Goal: Information Seeking & Learning: Learn about a topic

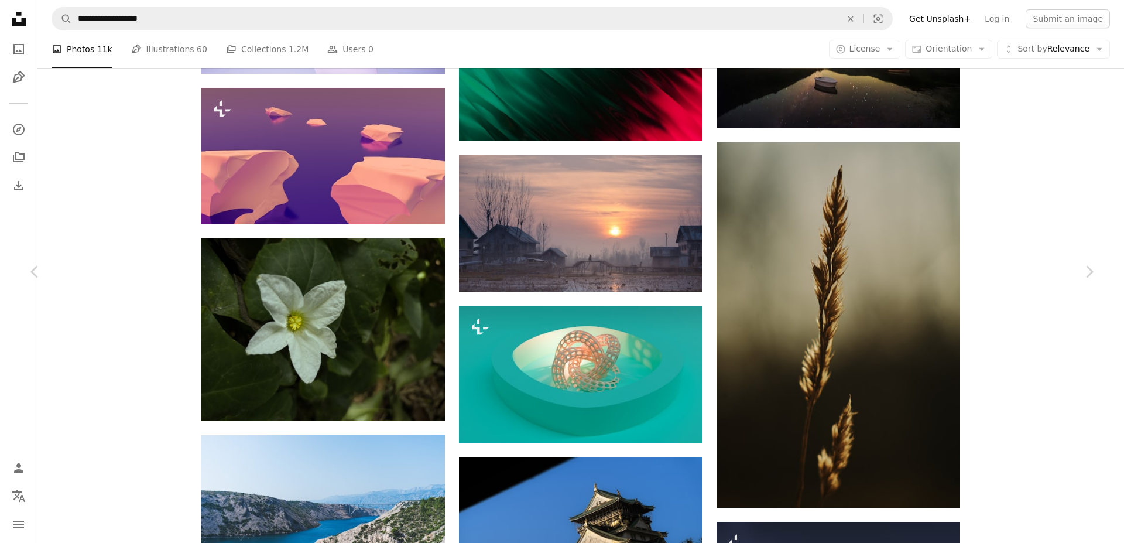
scroll to position [16397, 0]
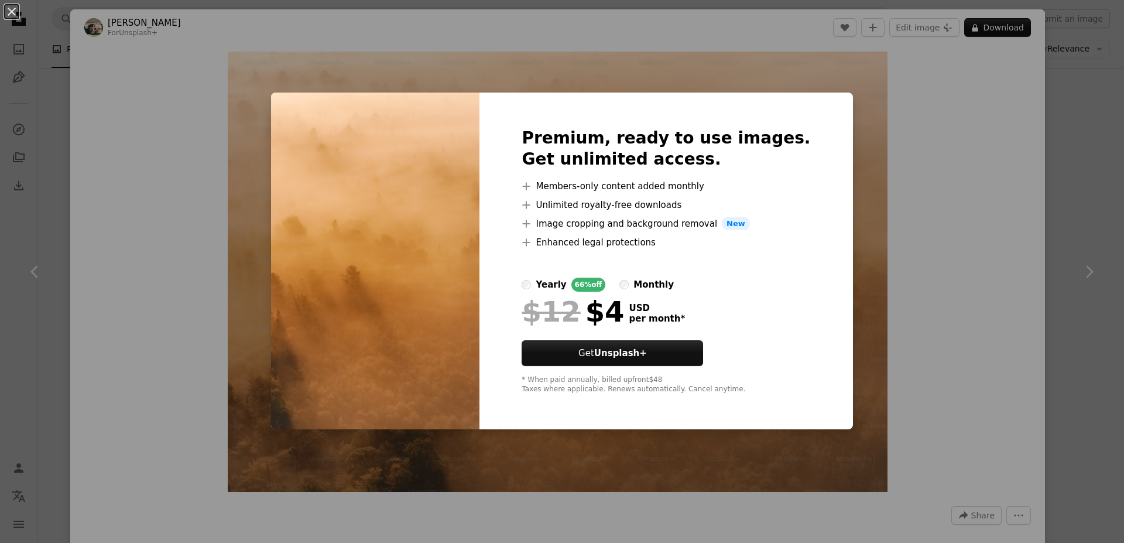
click at [502, 254] on div "Premium, ready to use images. Get unlimited access. A plus sign Members-only co…" at bounding box center [666, 261] width 373 height 337
click at [8, 8] on button "An X shape" at bounding box center [12, 12] width 14 height 14
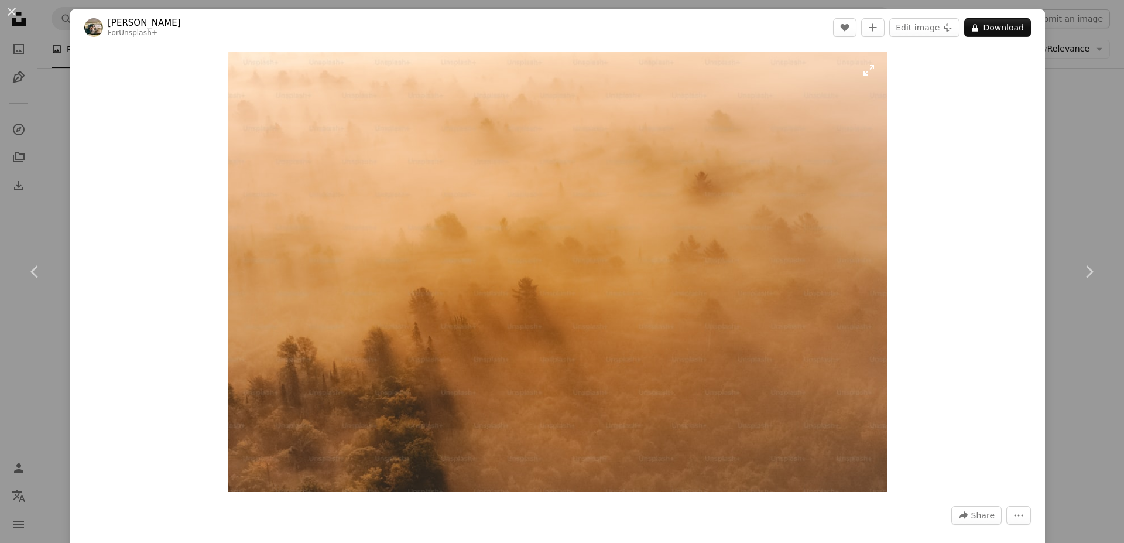
drag, startPoint x: 499, startPoint y: 207, endPoint x: 776, endPoint y: 217, distance: 277.8
click at [776, 217] on img "Zoom in on this image" at bounding box center [558, 272] width 661 height 440
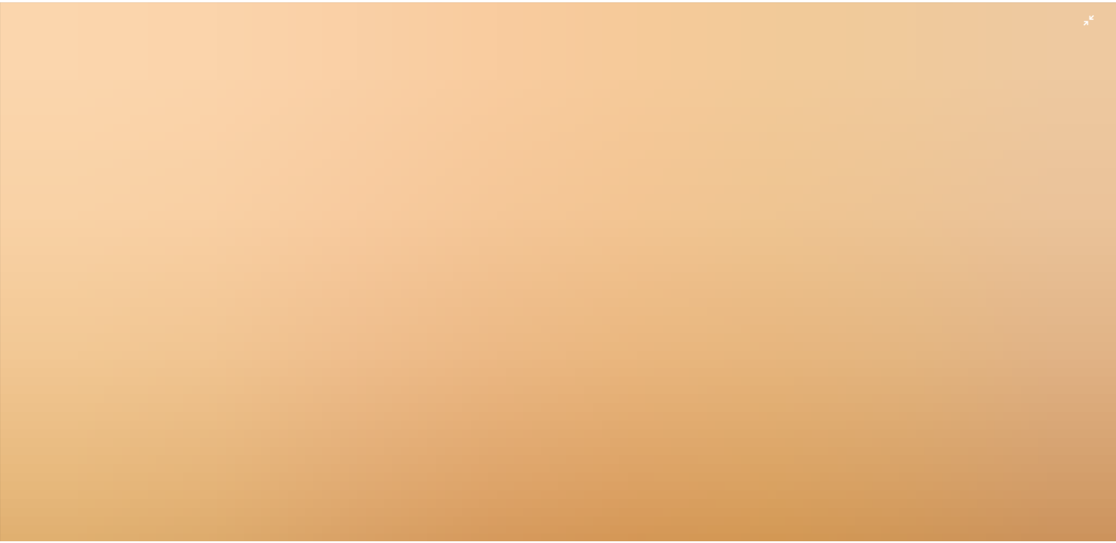
scroll to position [98, 0]
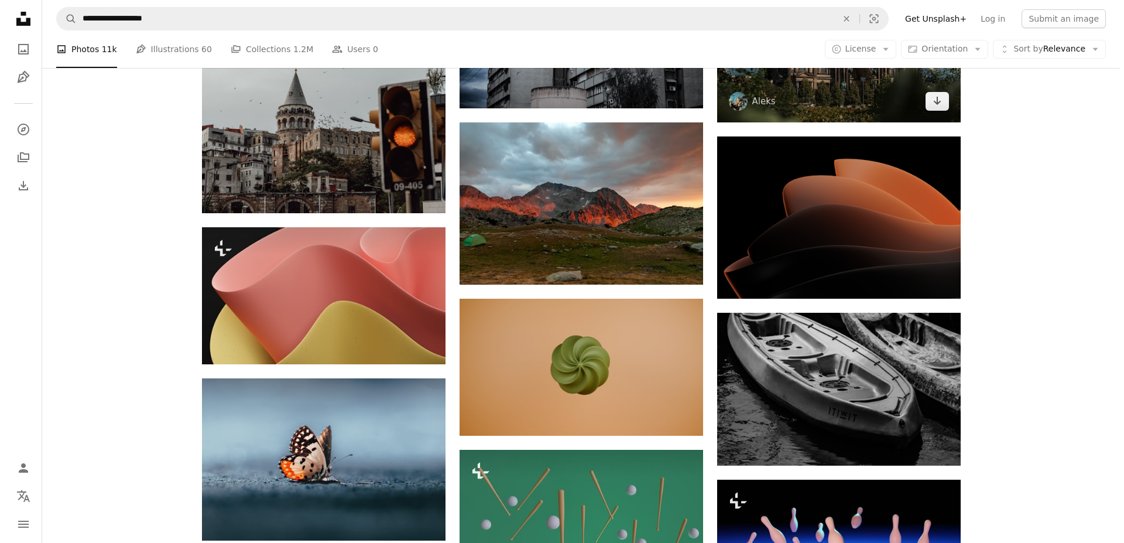
scroll to position [17470, 0]
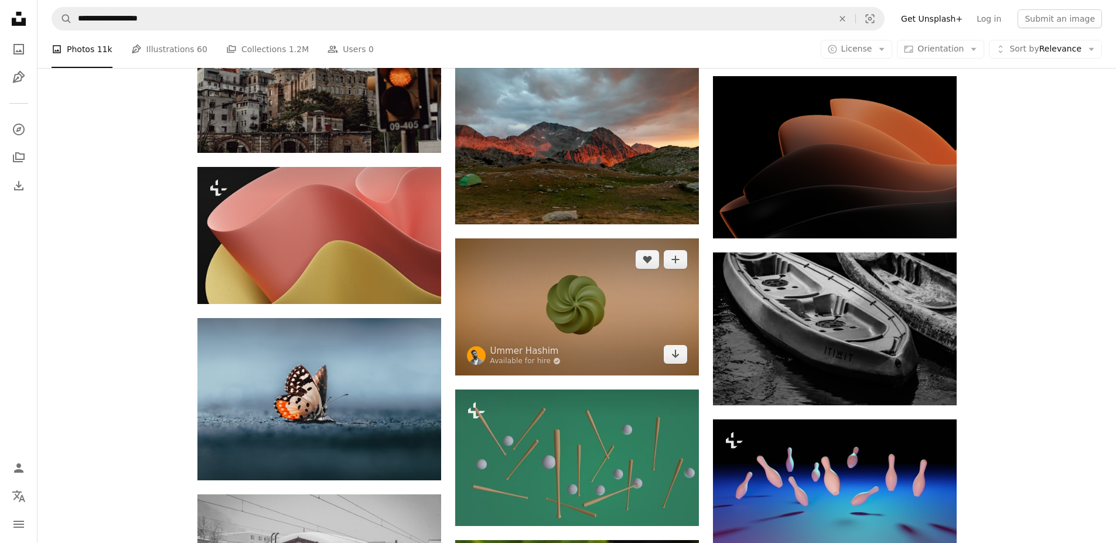
click at [622, 330] on img at bounding box center [577, 306] width 244 height 137
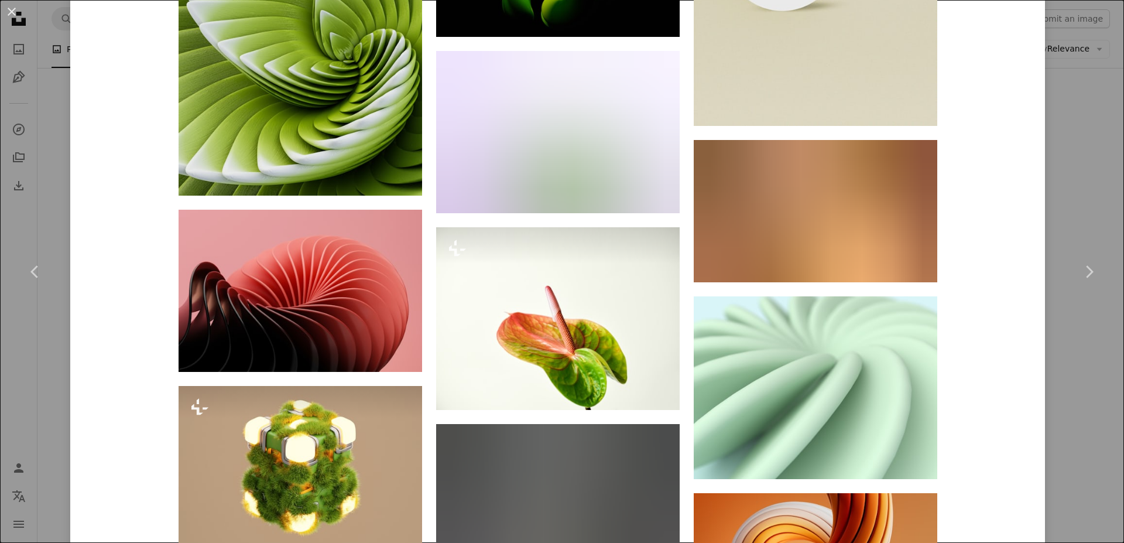
scroll to position [11236, 0]
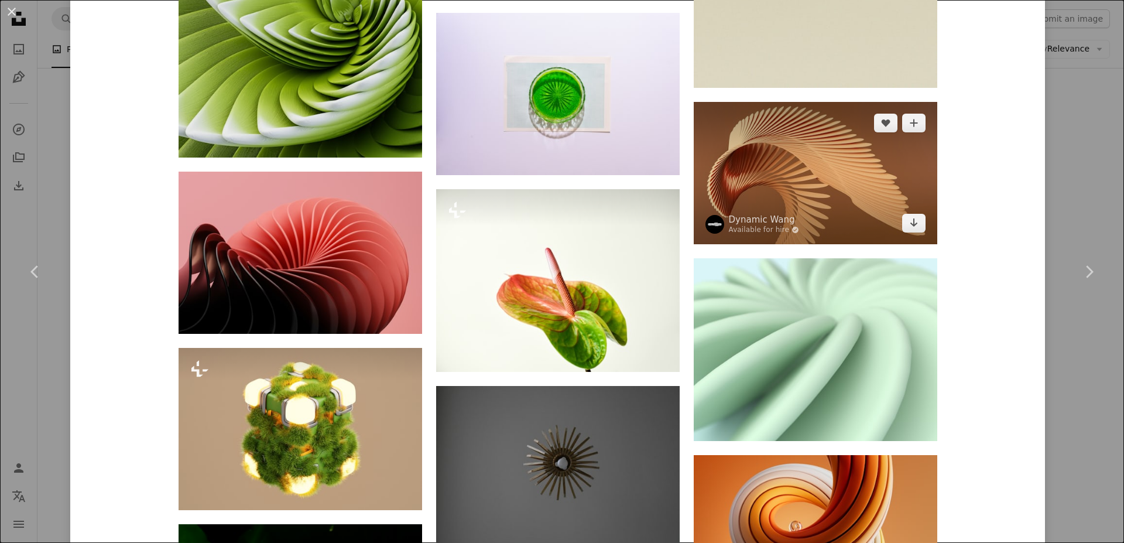
click at [841, 179] on img at bounding box center [816, 173] width 244 height 142
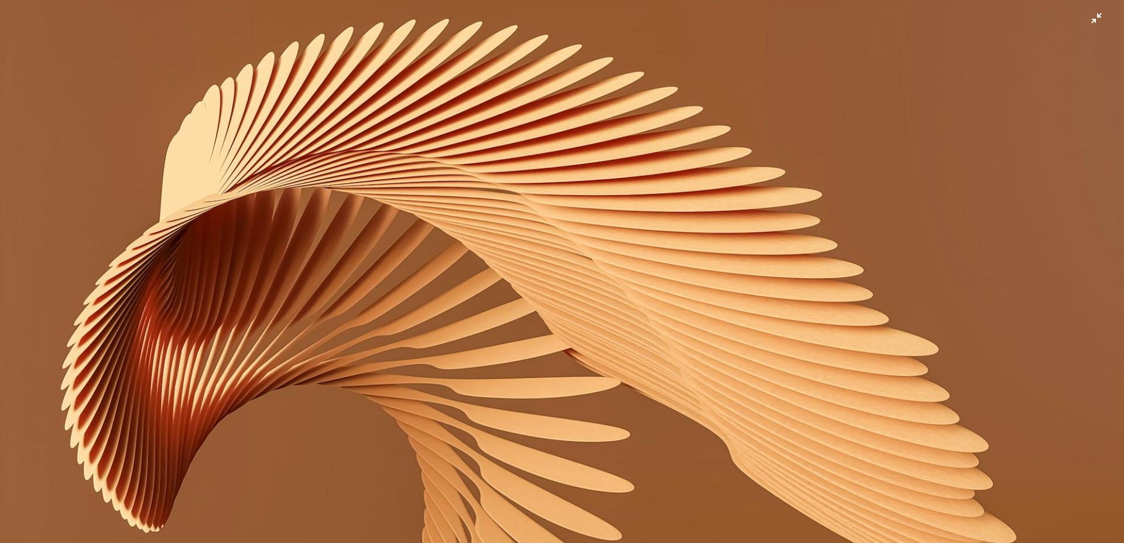
scroll to position [52, 0]
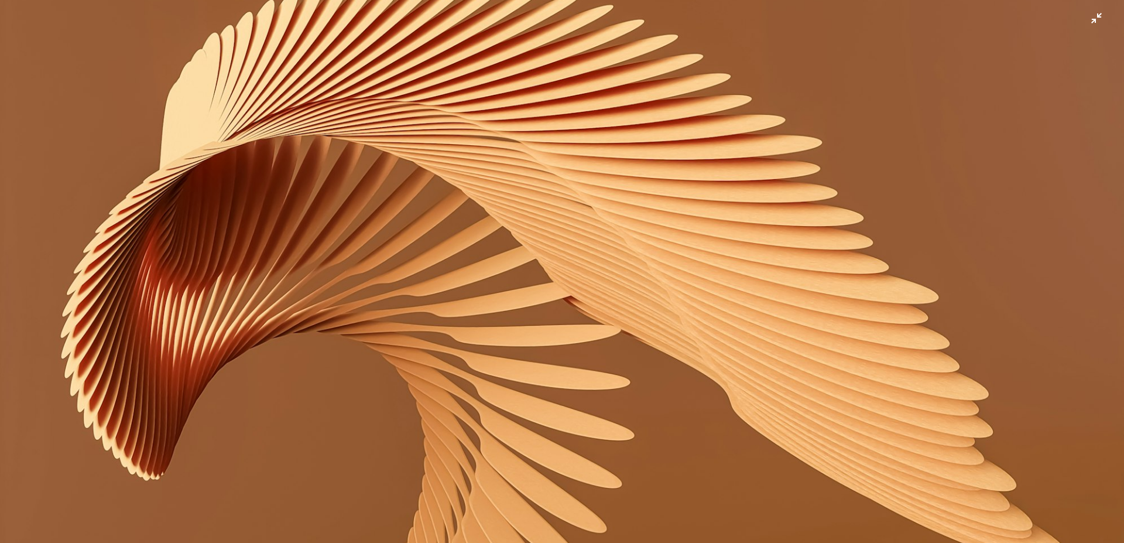
click at [726, 193] on img "Zoom out on this image" at bounding box center [562, 275] width 1126 height 656
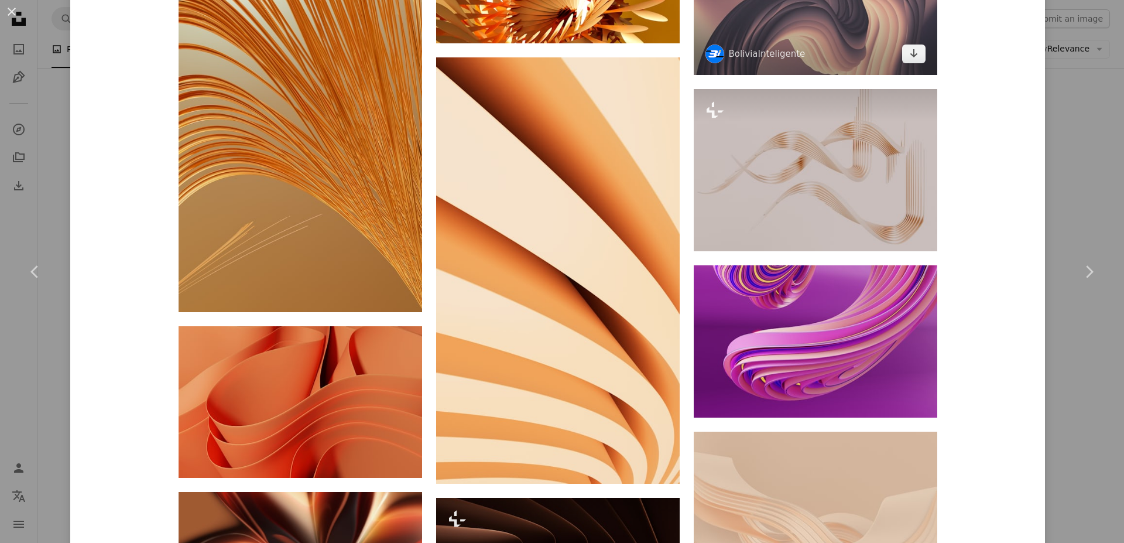
scroll to position [1366, 0]
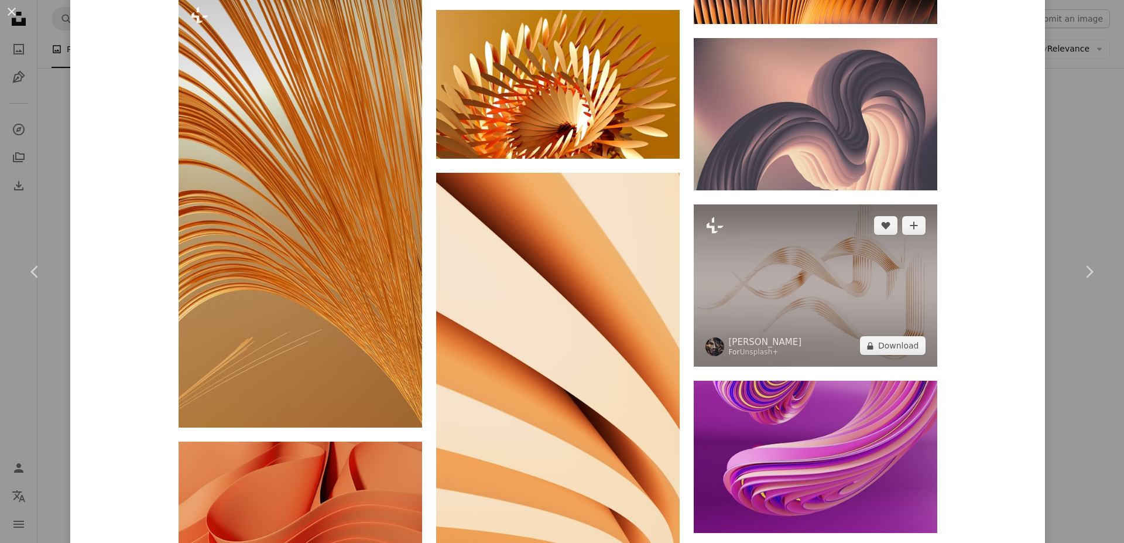
click at [851, 291] on img at bounding box center [816, 285] width 244 height 162
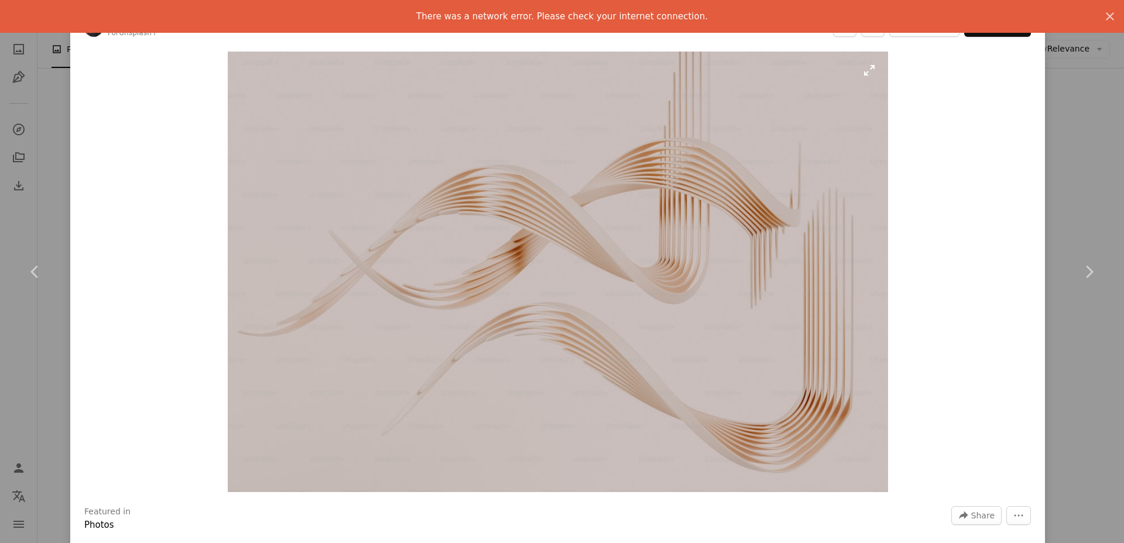
drag, startPoint x: 147, startPoint y: 2, endPoint x: 420, endPoint y: 97, distance: 289.5
click at [420, 97] on img "Zoom in on this image" at bounding box center [558, 272] width 661 height 440
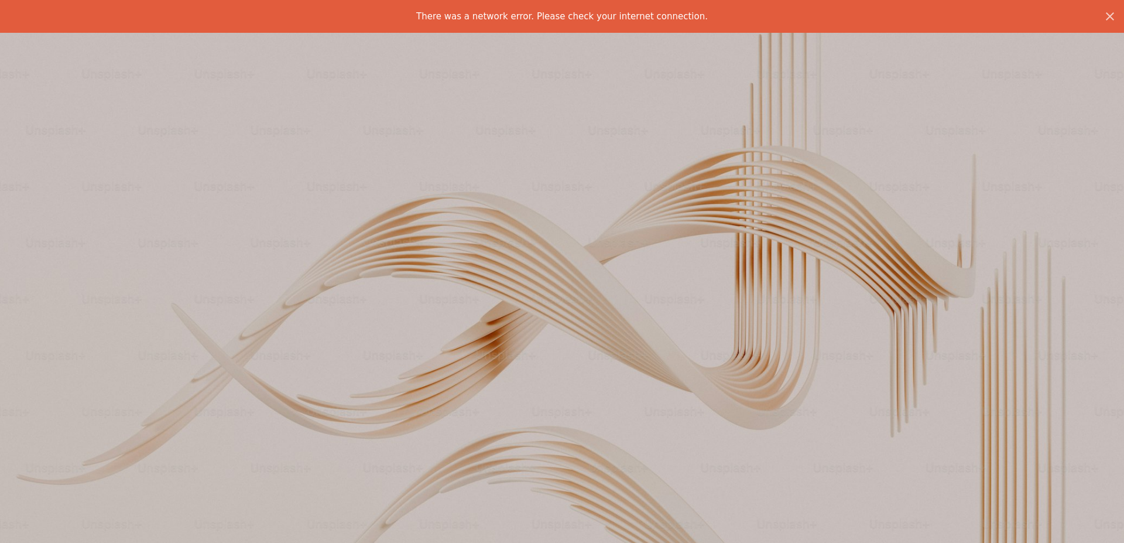
scroll to position [98, 0]
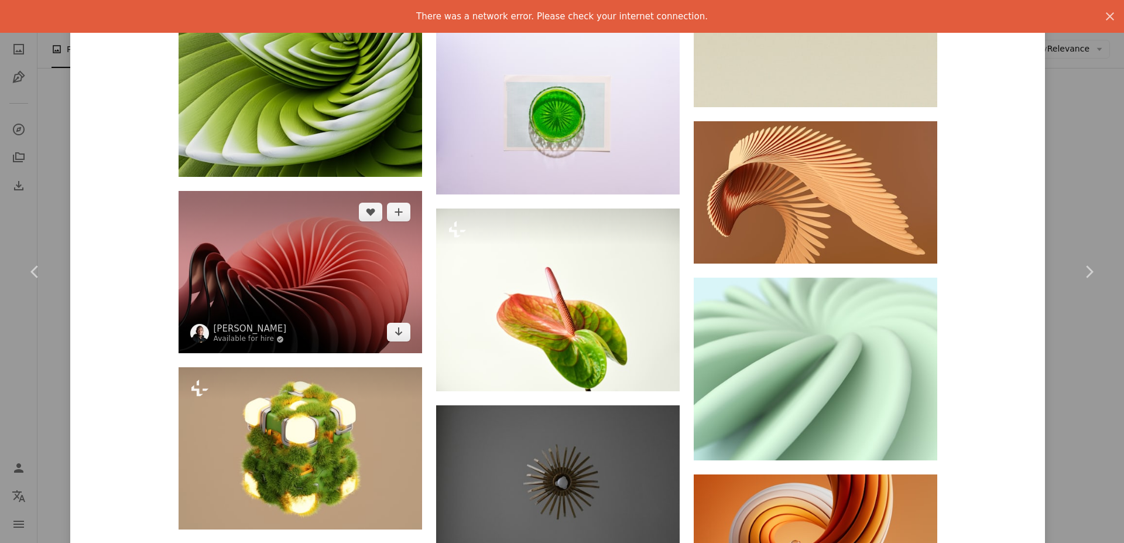
scroll to position [11224, 0]
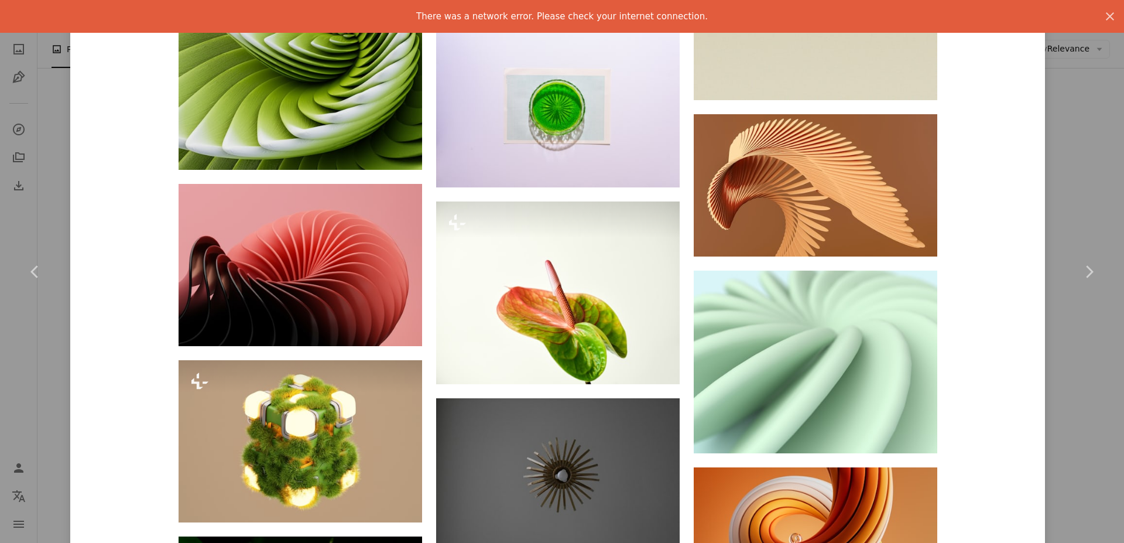
click at [590, 16] on p "There was a network error. Please check your internet connection." at bounding box center [562, 16] width 292 height 14
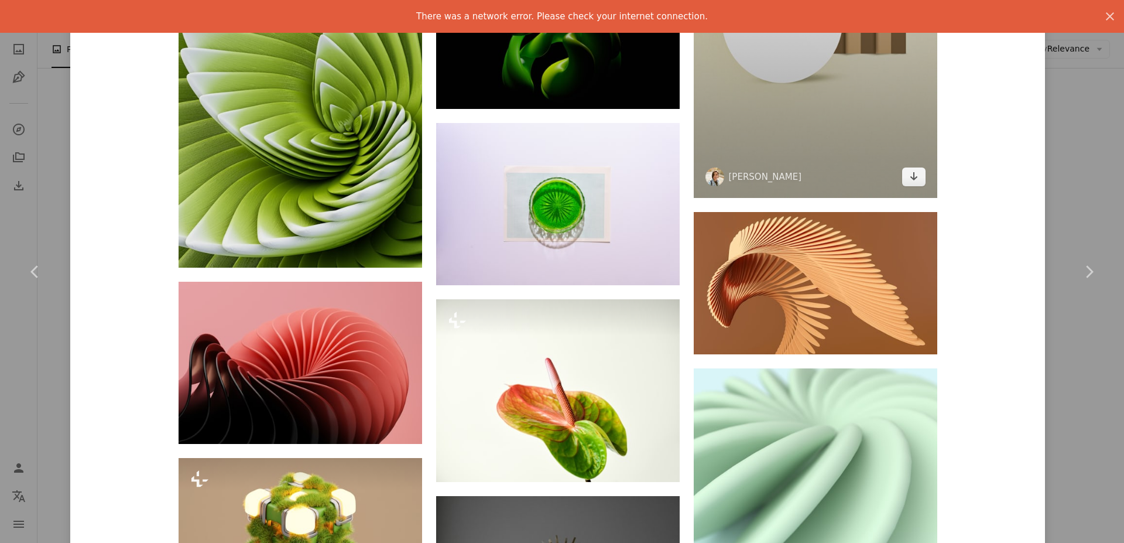
scroll to position [10736, 0]
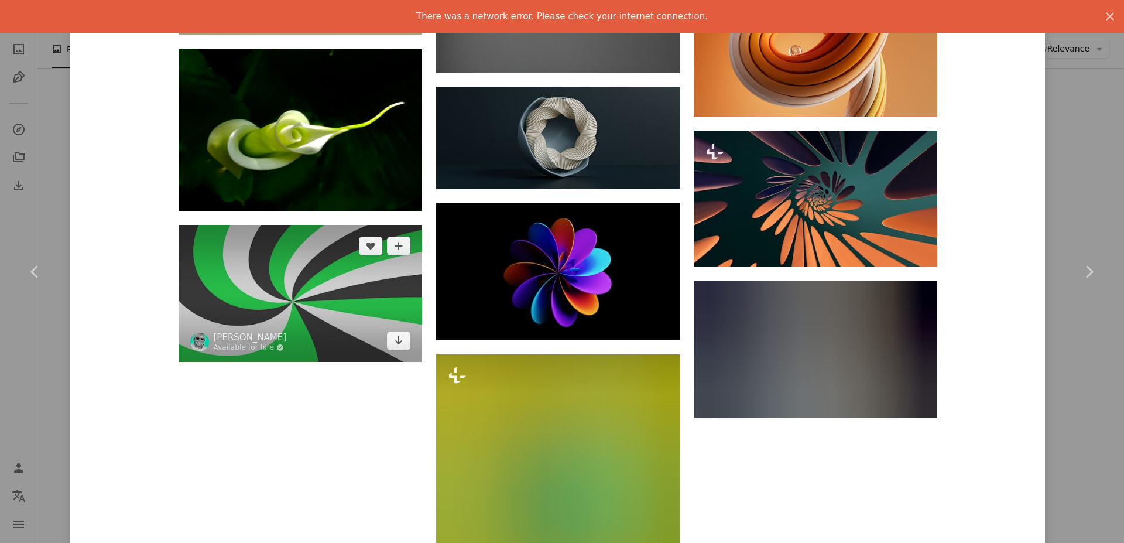
scroll to position [11810, 0]
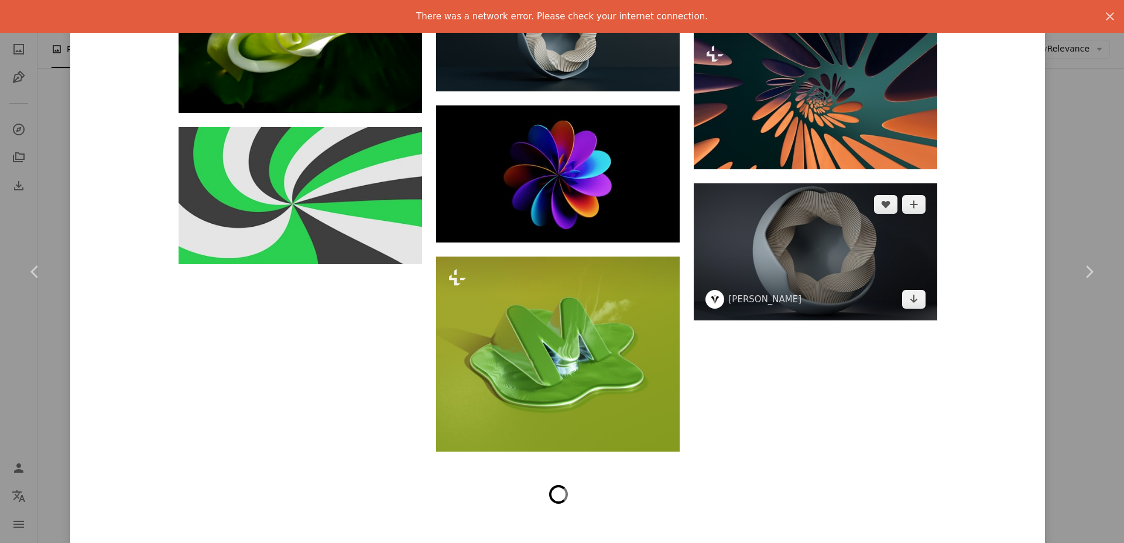
click at [831, 254] on img at bounding box center [816, 251] width 244 height 137
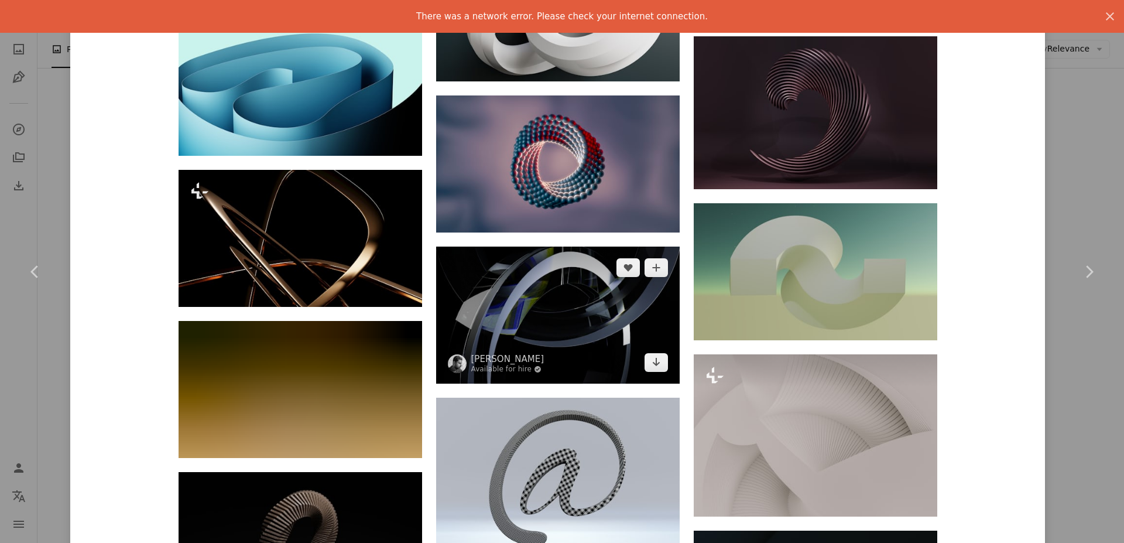
scroll to position [1659, 0]
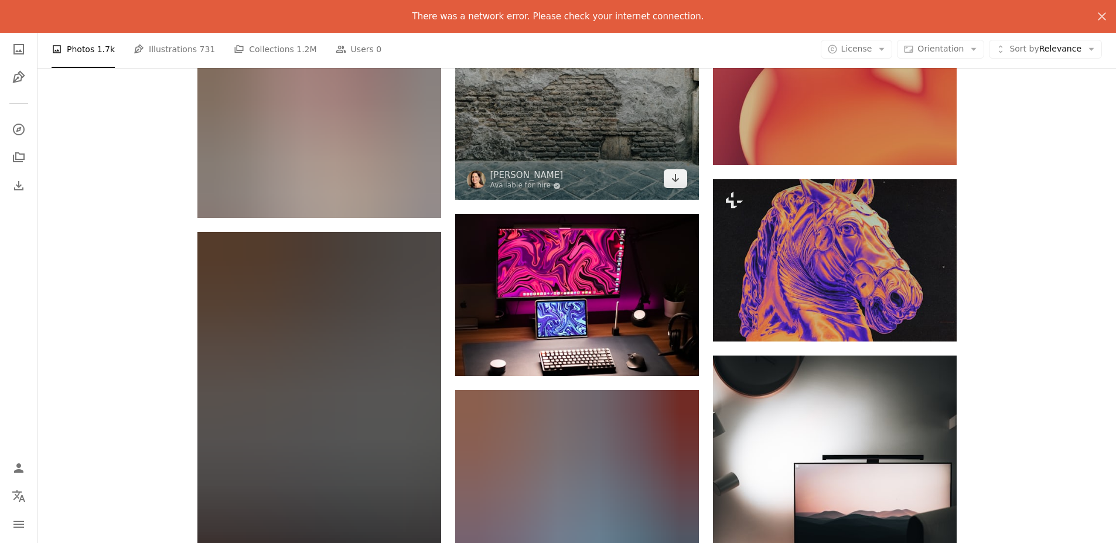
scroll to position [16006, 0]
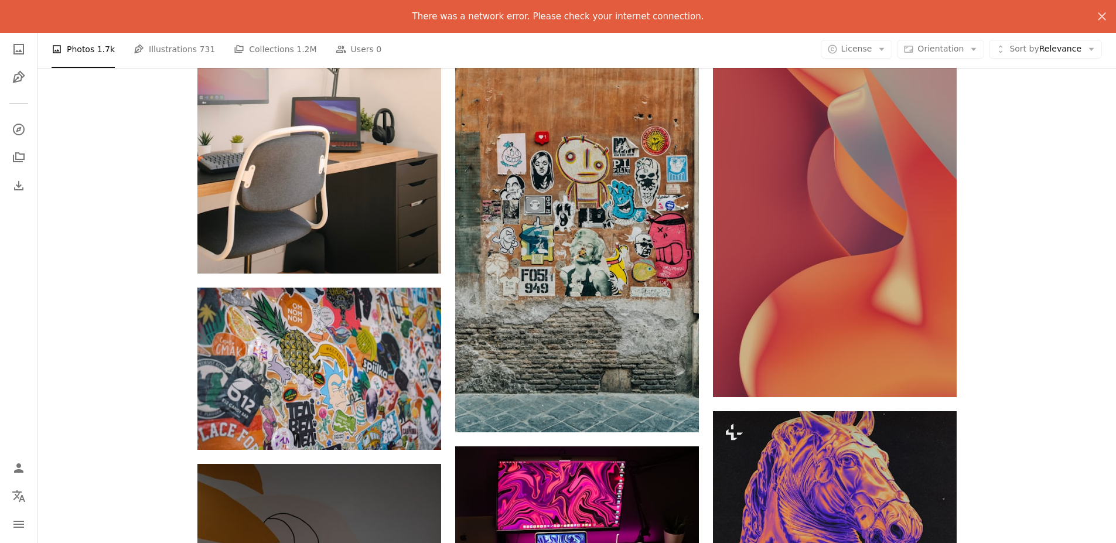
click at [563, 16] on p "There was a network error. Please check your internet connection." at bounding box center [558, 16] width 292 height 14
click at [579, 14] on p "There was a network error. Please check your internet connection." at bounding box center [558, 16] width 292 height 14
drag, startPoint x: 579, startPoint y: 14, endPoint x: 607, endPoint y: 20, distance: 28.7
click at [579, 14] on p "There was a network error. Please check your internet connection." at bounding box center [558, 16] width 292 height 14
click at [1102, 15] on icon "An X shape" at bounding box center [1101, 16] width 14 height 14
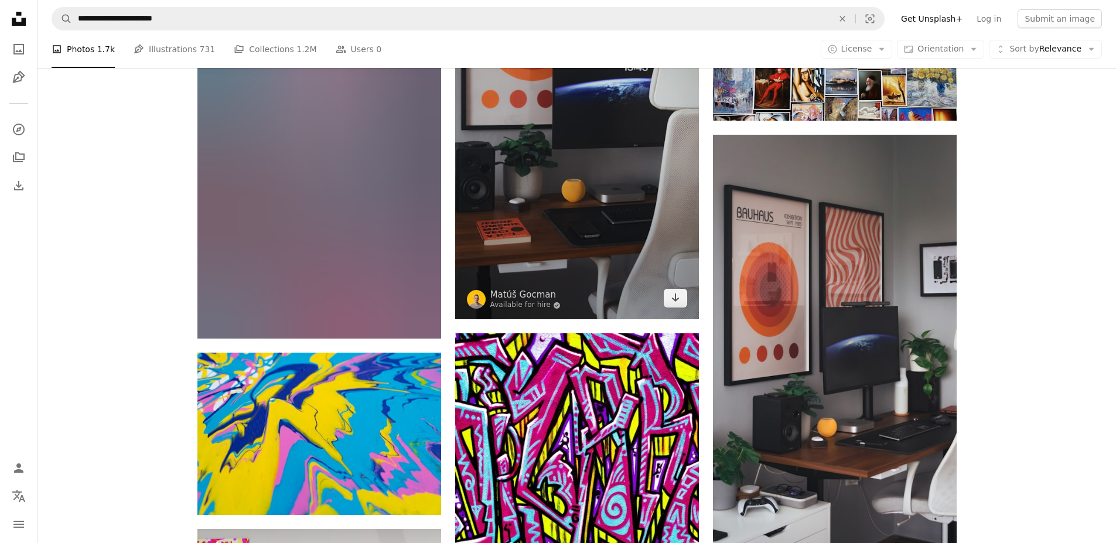
scroll to position [15323, 0]
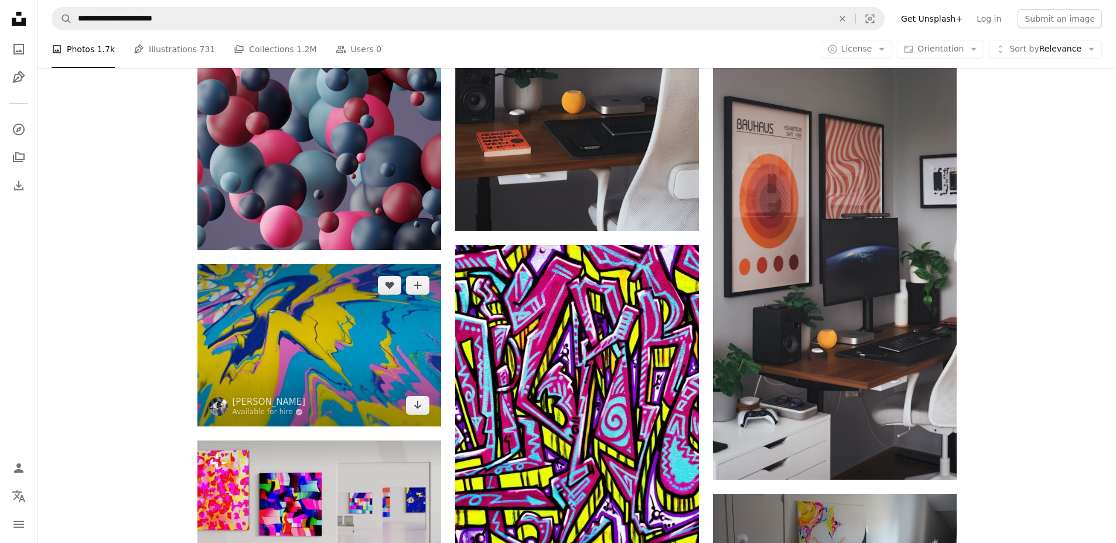
click at [332, 314] on img at bounding box center [319, 345] width 244 height 162
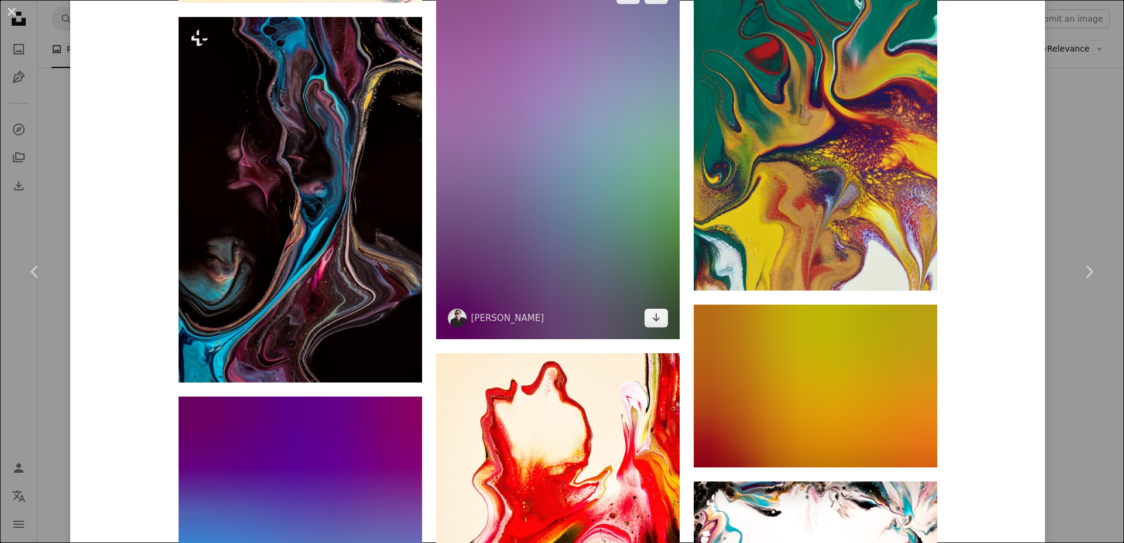
scroll to position [3026, 0]
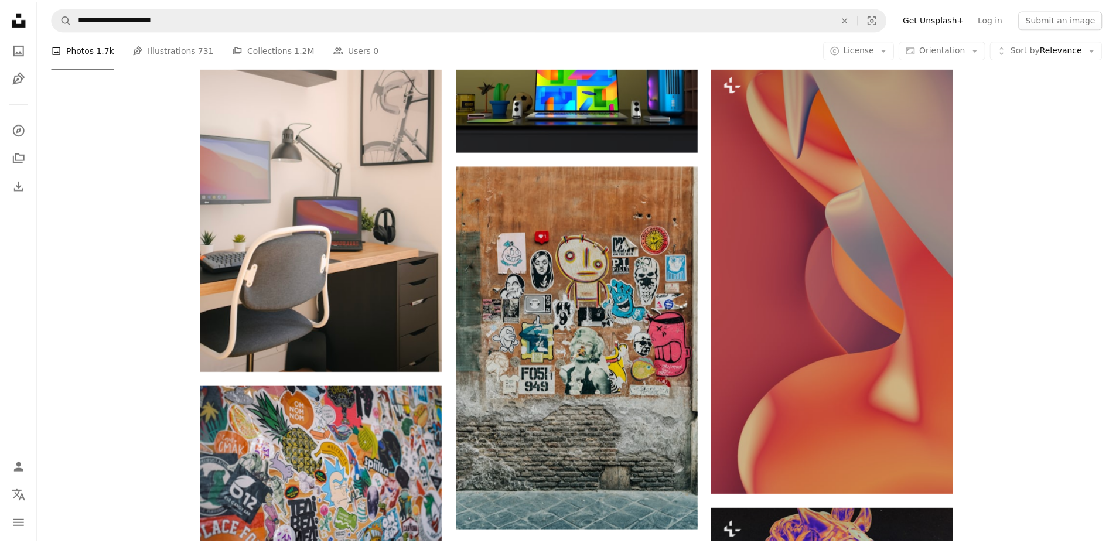
scroll to position [15323, 0]
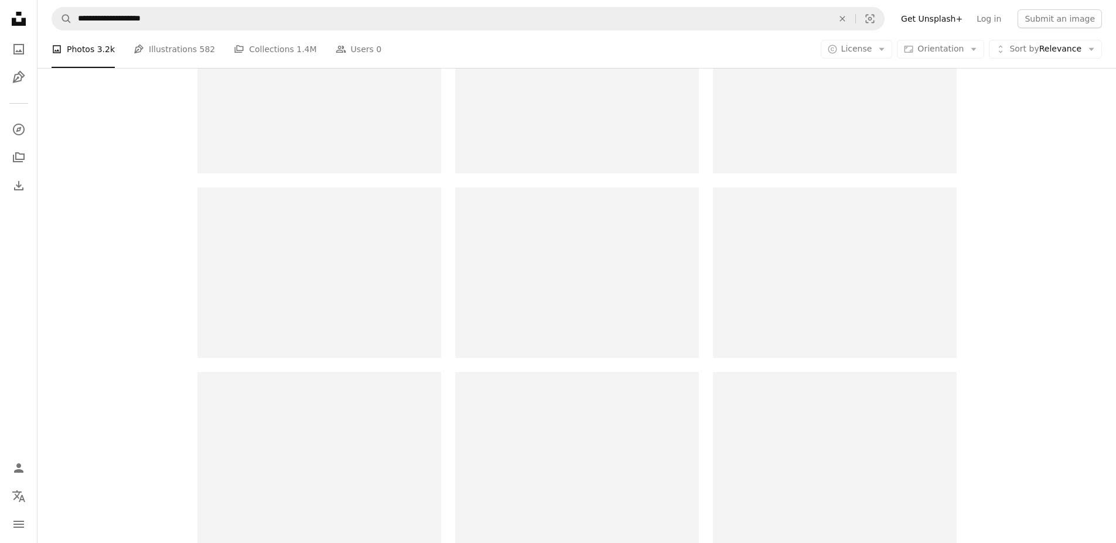
scroll to position [861, 0]
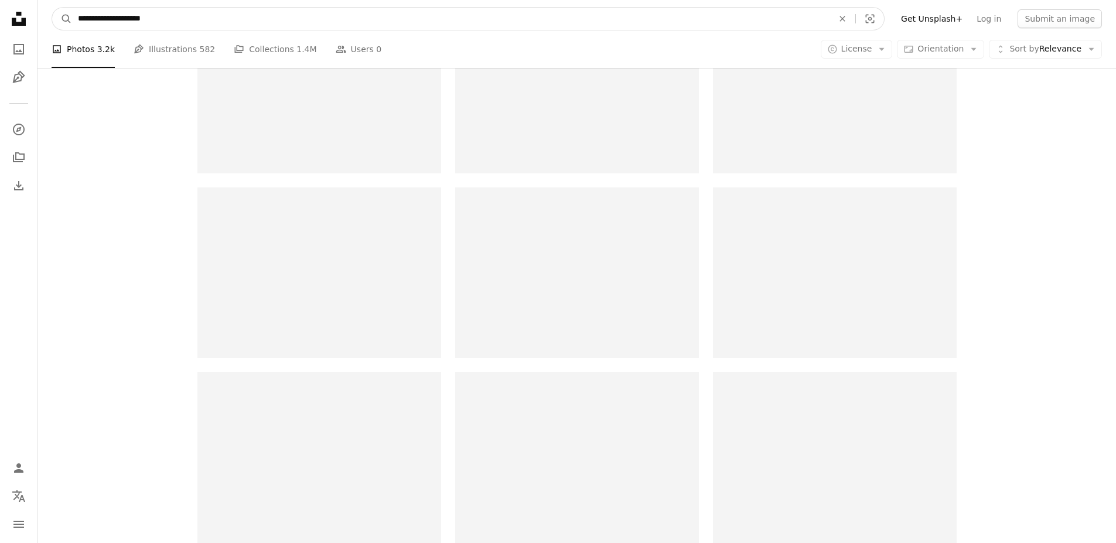
drag, startPoint x: 191, startPoint y: 27, endPoint x: 146, endPoint y: 26, distance: 45.1
click at [146, 26] on input "**********" at bounding box center [450, 19] width 757 height 22
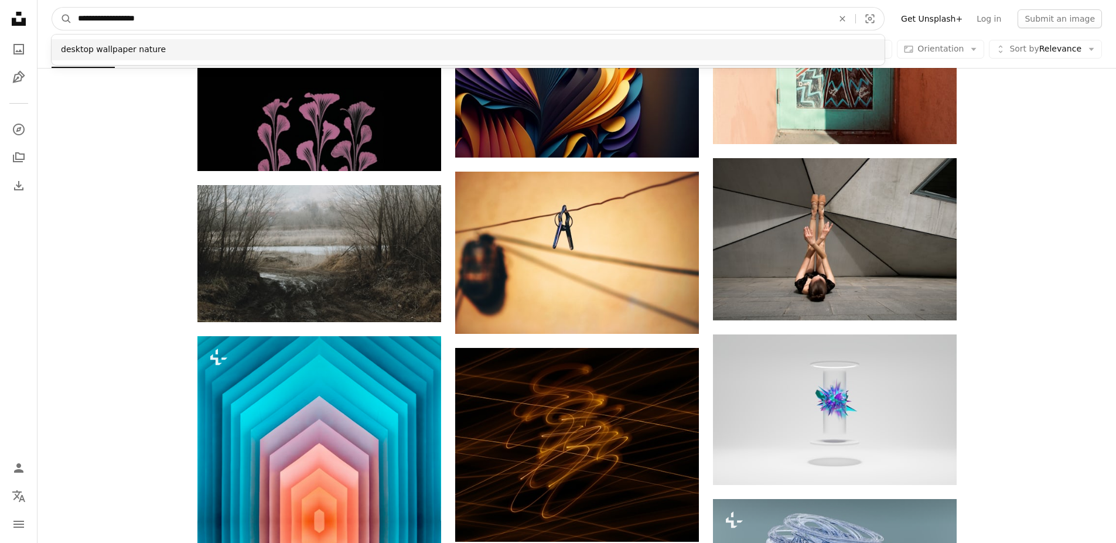
type input "**********"
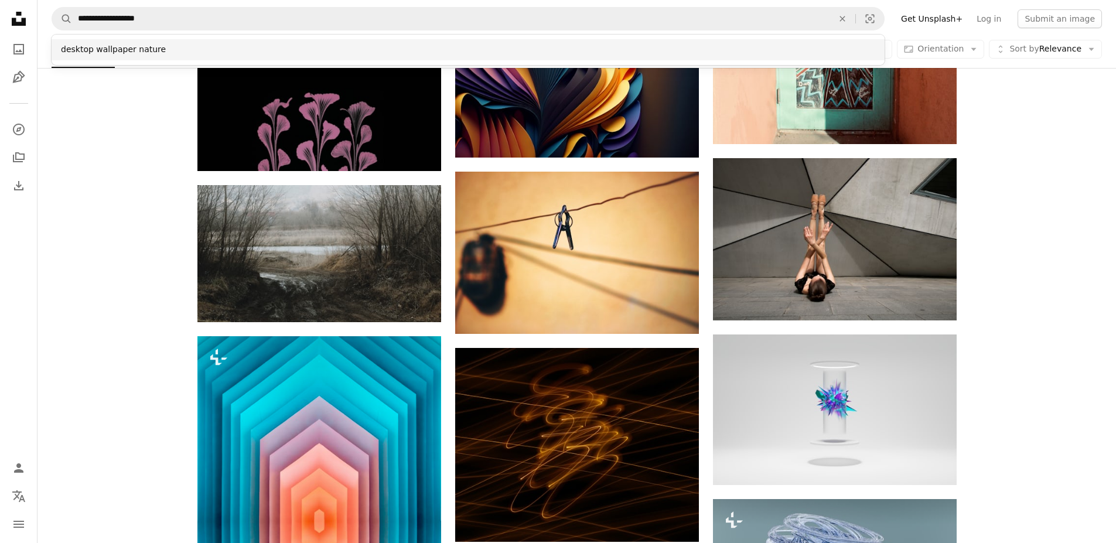
click at [401, 43] on div "desktop wallpaper nature" at bounding box center [468, 49] width 833 height 21
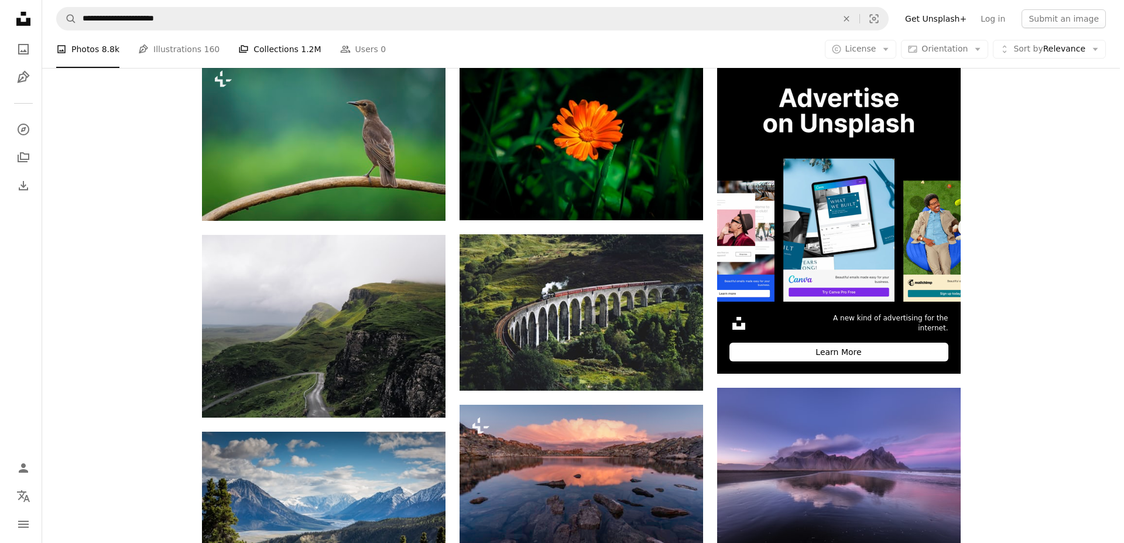
scroll to position [293, 0]
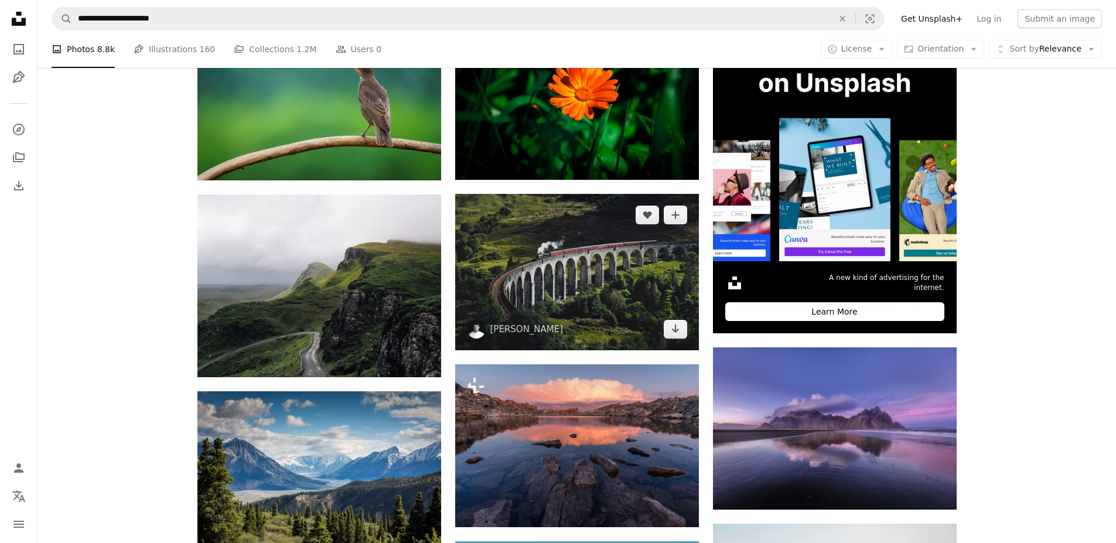
click at [631, 281] on img at bounding box center [577, 272] width 244 height 156
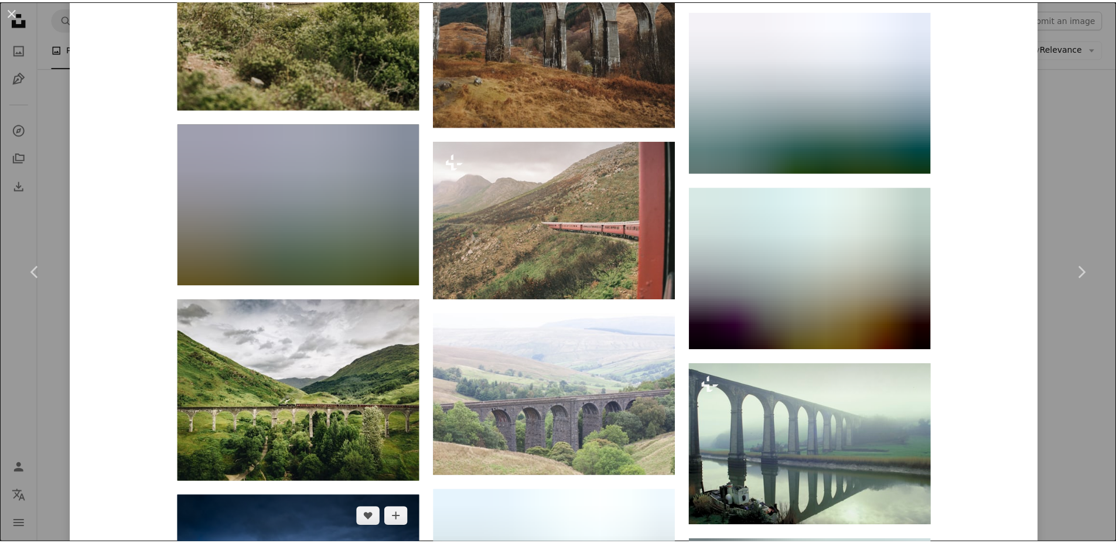
scroll to position [3912, 0]
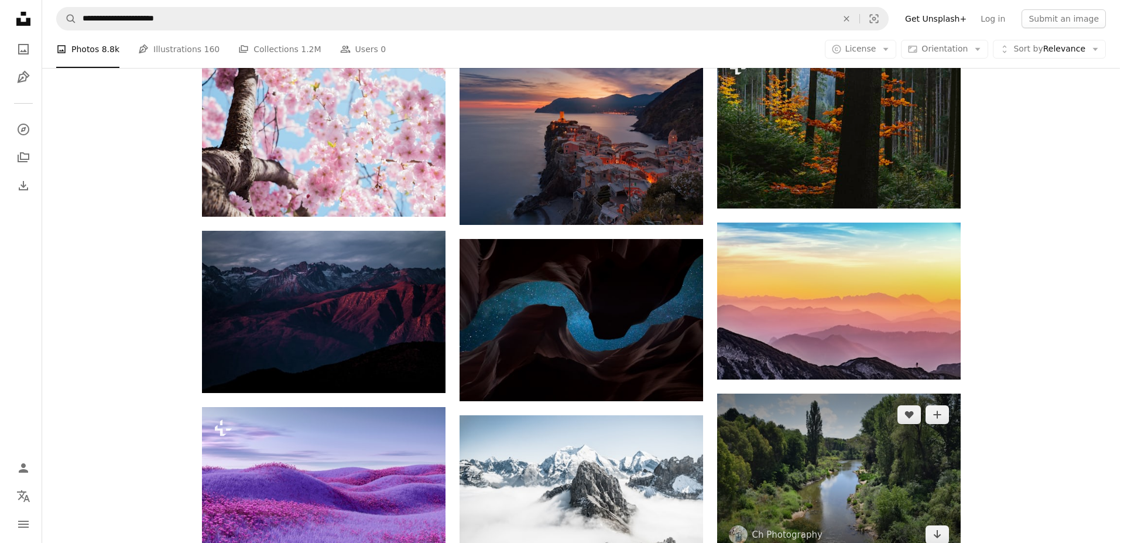
scroll to position [976, 0]
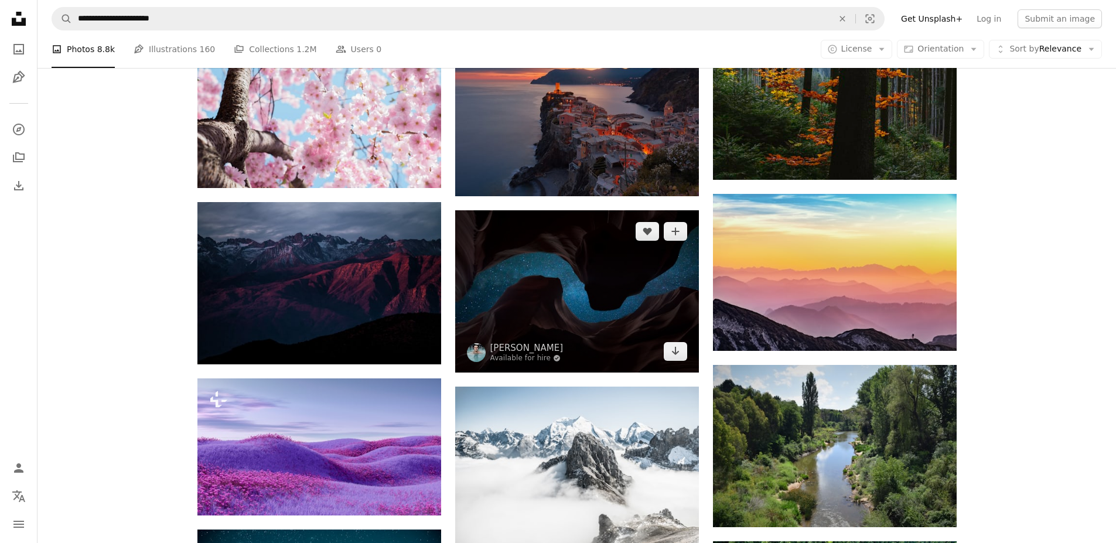
drag, startPoint x: 628, startPoint y: 284, endPoint x: 617, endPoint y: 284, distance: 11.1
click at [627, 284] on img at bounding box center [577, 291] width 244 height 162
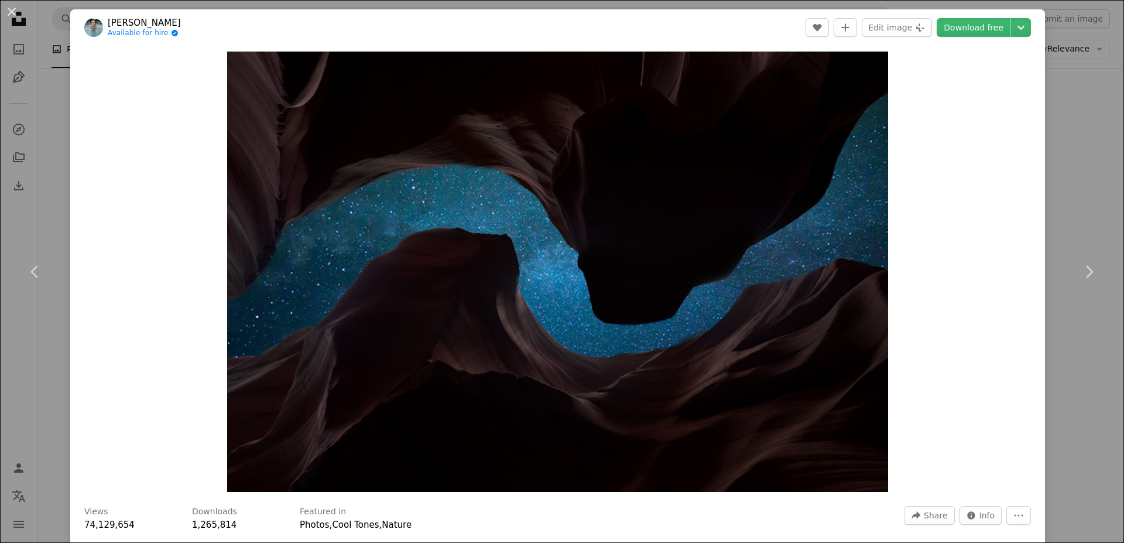
click at [6, 13] on button "An X shape" at bounding box center [12, 12] width 14 height 14
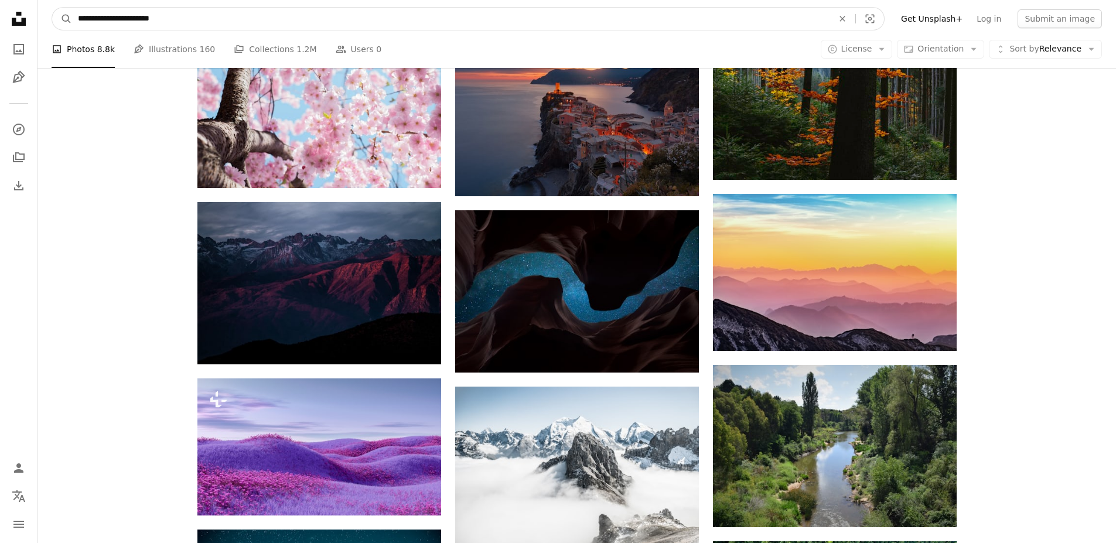
click at [197, 17] on input "**********" at bounding box center [450, 19] width 757 height 22
type input "**********"
click button "A magnifying glass" at bounding box center [62, 19] width 20 height 22
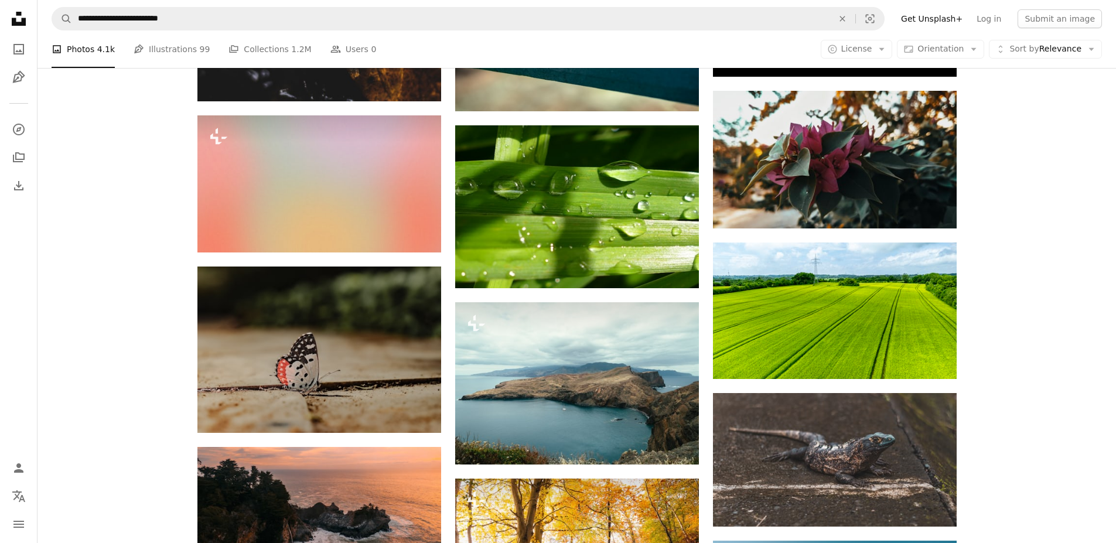
scroll to position [683, 0]
